Goal: Navigation & Orientation: Understand site structure

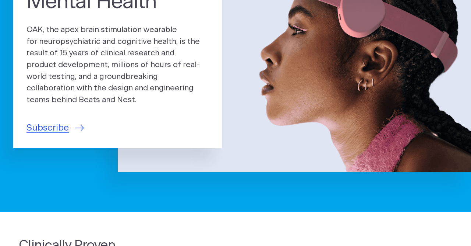
scroll to position [114, 0]
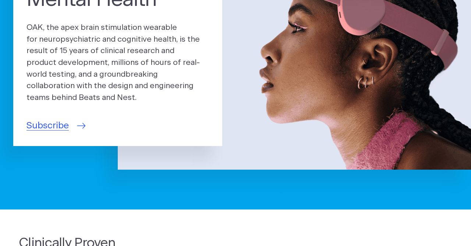
click at [62, 125] on span "Subscribe" at bounding box center [48, 126] width 42 height 14
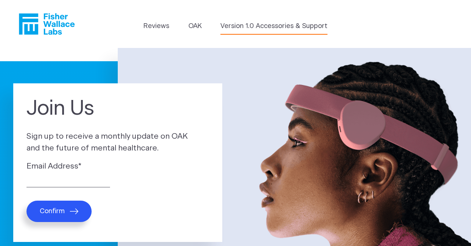
click at [241, 28] on link "Version 1.0 Accessories & Support" at bounding box center [274, 26] width 107 height 10
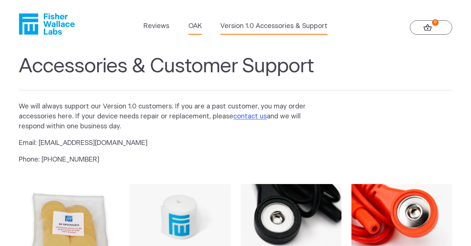
click at [196, 31] on link "OAK" at bounding box center [195, 26] width 13 height 10
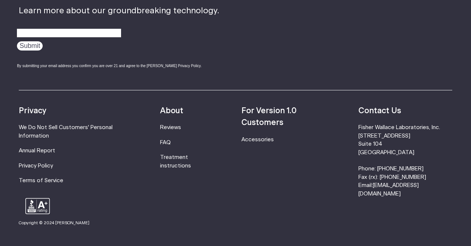
scroll to position [1250, 0]
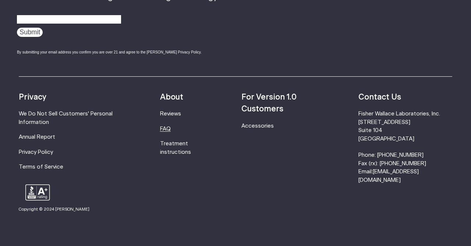
click at [171, 128] on link "FAQ" at bounding box center [165, 129] width 11 height 6
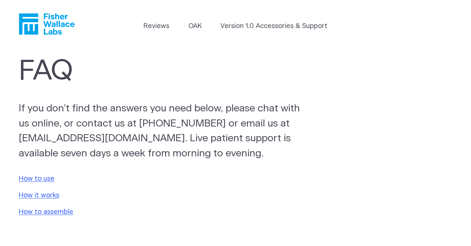
click at [54, 33] on icon "Fisher Wallace" at bounding box center [49, 23] width 50 height 21
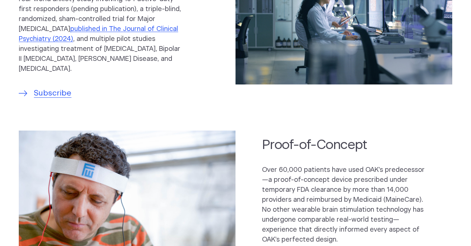
scroll to position [388, 0]
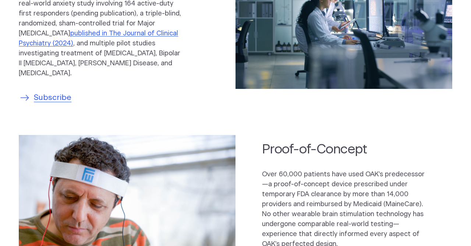
click at [57, 98] on span "Subscribe" at bounding box center [53, 98] width 38 height 12
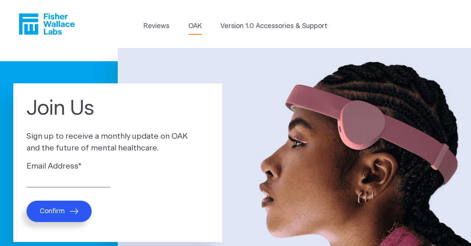
click at [194, 26] on link "OAK" at bounding box center [195, 26] width 13 height 10
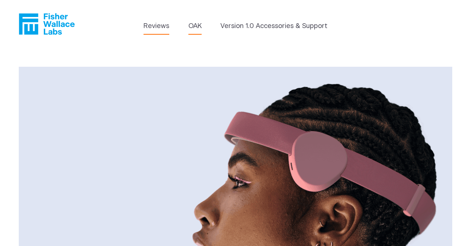
click at [149, 26] on link "Reviews" at bounding box center [157, 26] width 26 height 10
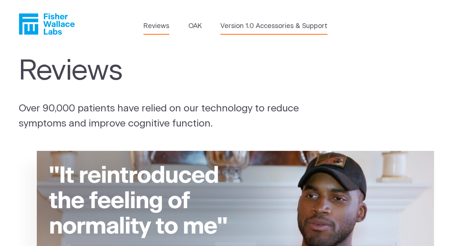
click at [243, 25] on link "Version 1.0 Accessories & Support" at bounding box center [274, 26] width 107 height 10
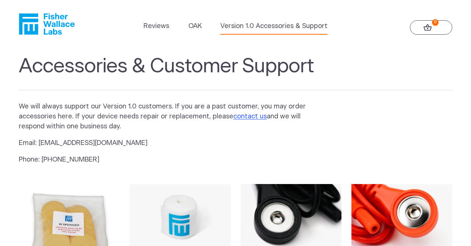
click at [50, 27] on icon "Fisher Wallace" at bounding box center [47, 23] width 56 height 21
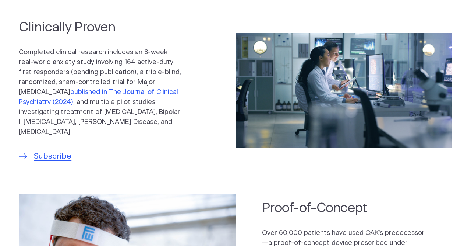
scroll to position [334, 0]
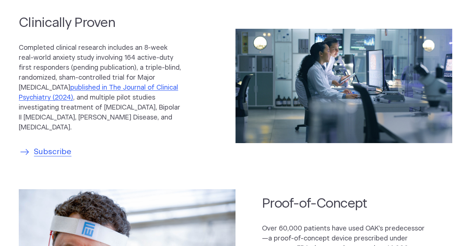
click at [54, 152] on span "Subscribe" at bounding box center [53, 152] width 38 height 12
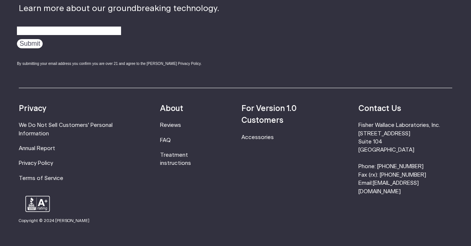
scroll to position [403, 0]
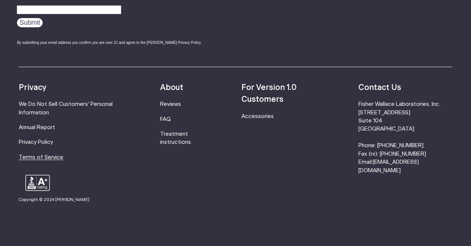
click at [50, 155] on link "Terms of Service" at bounding box center [41, 157] width 45 height 6
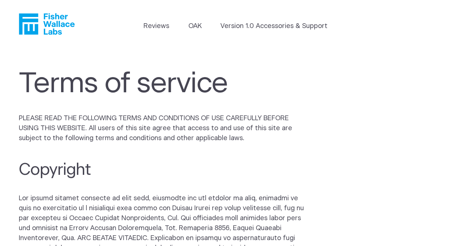
click at [53, 24] on icon "Fisher Wallace" at bounding box center [49, 23] width 50 height 21
